Goal: Navigation & Orientation: Find specific page/section

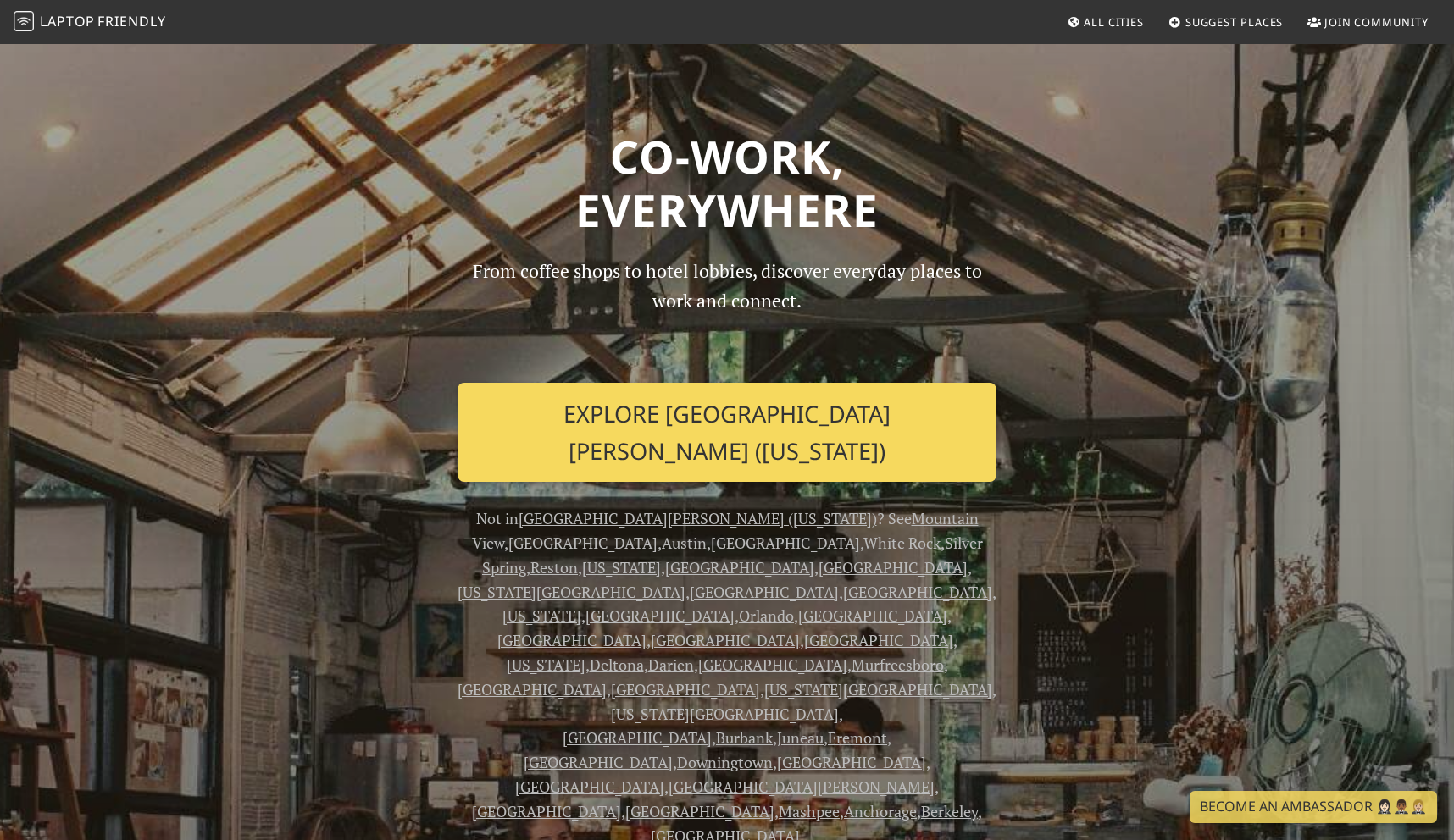
click at [650, 426] on link "Explore [GEOGRAPHIC_DATA][PERSON_NAME] ([US_STATE])" at bounding box center [727, 432] width 539 height 99
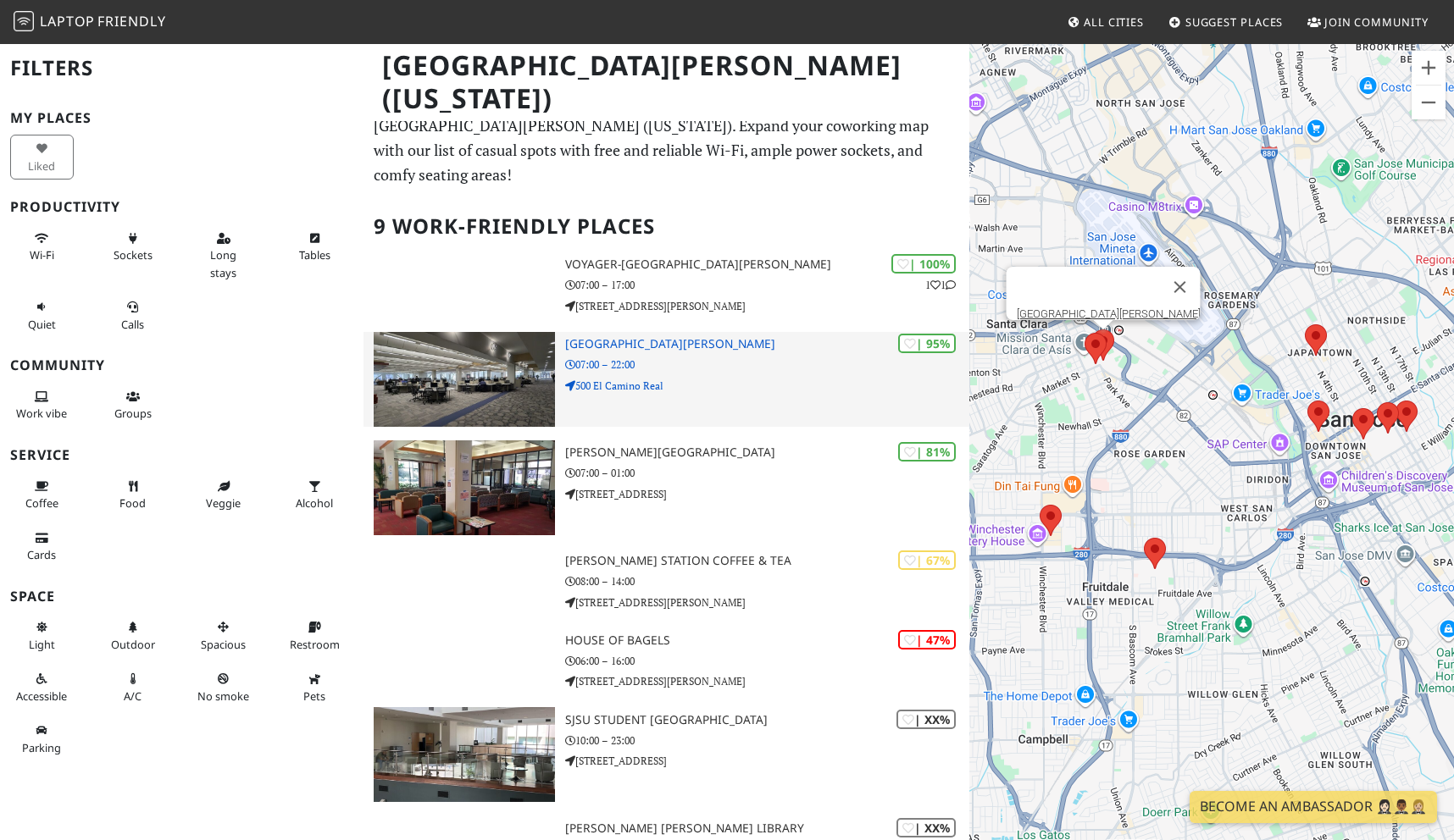
click at [663, 378] on p "500 El Camino Real" at bounding box center [767, 385] width 404 height 16
